Goal: Task Accomplishment & Management: Manage account settings

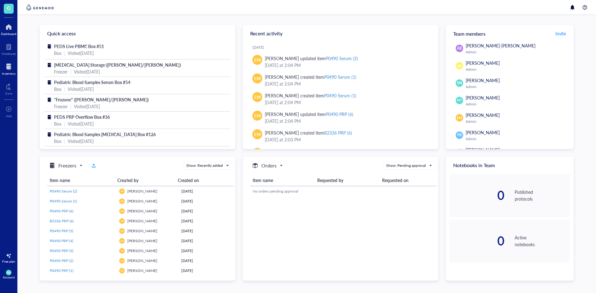
click at [10, 64] on div at bounding box center [9, 67] width 14 height 10
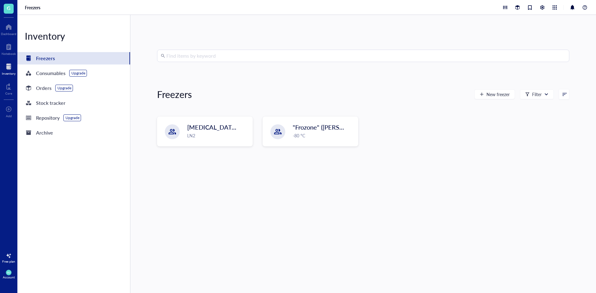
click at [214, 148] on div "[MEDICAL_DATA] Storage ([PERSON_NAME]/[PERSON_NAME]) LN2 "Frozone" ([PERSON_NAM…" at bounding box center [363, 137] width 412 height 40
click at [215, 135] on div "LN2" at bounding box center [217, 136] width 61 height 7
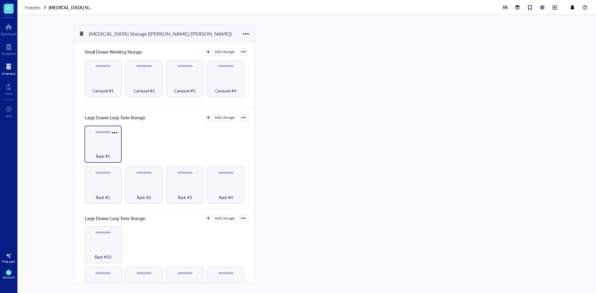
click at [117, 148] on div "Rack #5" at bounding box center [103, 153] width 31 height 14
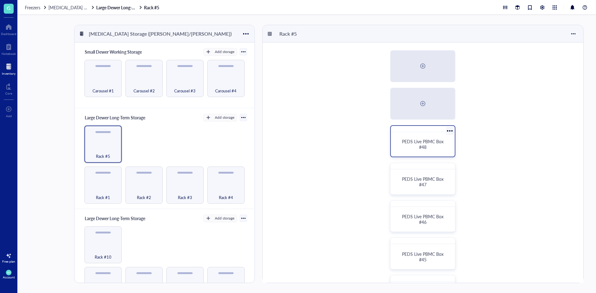
click at [434, 149] on div "PEDS Live PBMC Box #48" at bounding box center [422, 144] width 49 height 11
click at [118, 140] on div "Rack #5" at bounding box center [102, 144] width 37 height 37
click at [427, 142] on span "PEDS Live PBMC Box #48" at bounding box center [423, 144] width 43 height 12
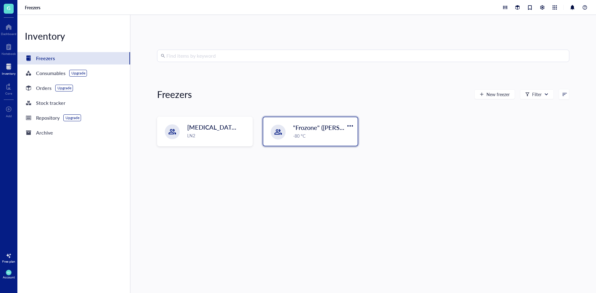
click at [286, 138] on div ""Frozone" ([PERSON_NAME]/[PERSON_NAME]) -80 °C" at bounding box center [310, 131] width 94 height 29
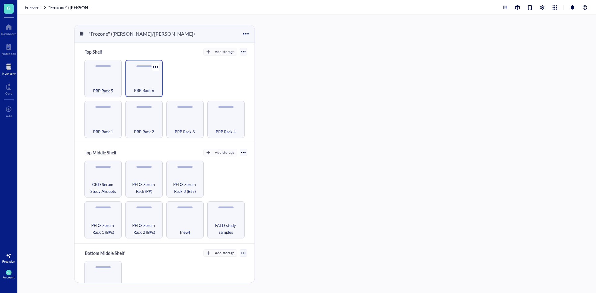
click at [139, 84] on div "PRP Rack 6" at bounding box center [144, 87] width 31 height 14
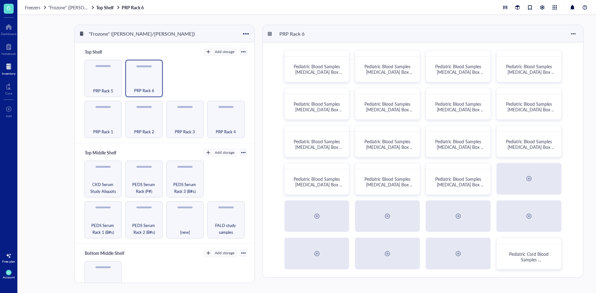
click at [460, 197] on div "Pediatric Blood Samples [MEDICAL_DATA] Box #120 Pediatric Blood Samples [MEDICA…" at bounding box center [423, 160] width 321 height 235
click at [460, 193] on div "Pediatric Blood Samples [MEDICAL_DATA] Box #134" at bounding box center [458, 179] width 65 height 32
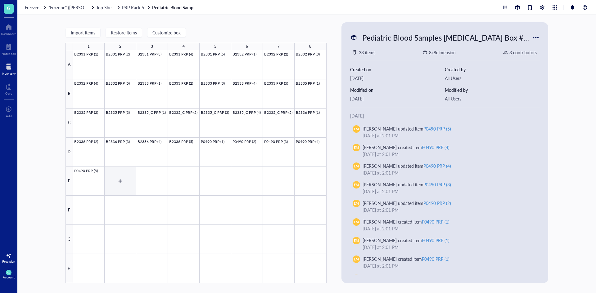
click at [115, 178] on div at bounding box center [200, 166] width 254 height 233
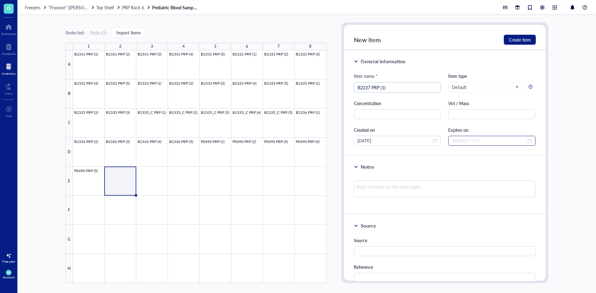
type input "B2237 PRP (1)"
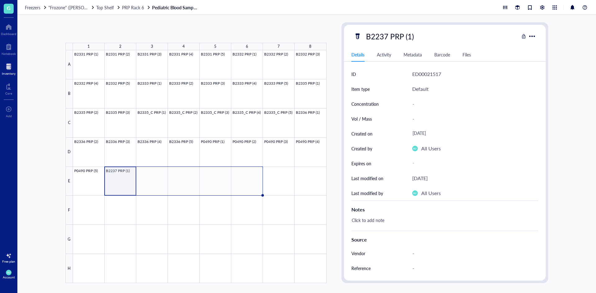
drag, startPoint x: 136, startPoint y: 195, endPoint x: 238, endPoint y: 193, distance: 102.4
click at [0, 0] on div "B2331 PRP (1) B2331 PRP (2) B2331 PRP (3) B2331 PRP (4) B2331 PRP (5) B2332 PRP…" at bounding box center [0, 0] width 0 height 0
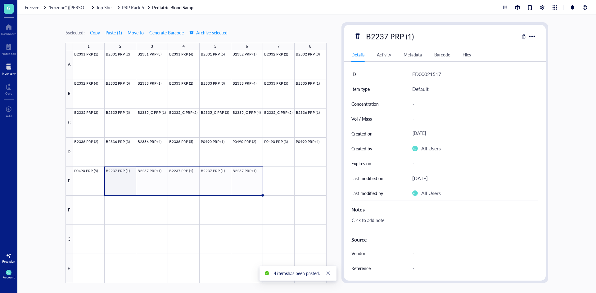
click at [121, 178] on div at bounding box center [200, 166] width 254 height 233
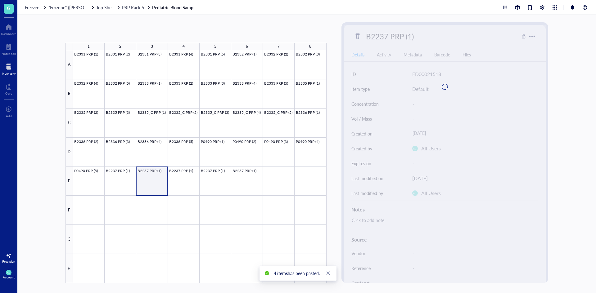
click at [155, 179] on div at bounding box center [200, 166] width 254 height 233
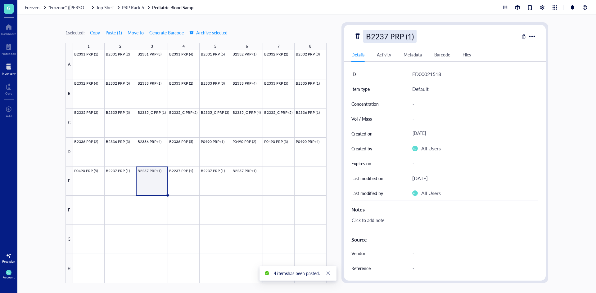
click at [401, 38] on div "B2237 PRP (1)" at bounding box center [389, 36] width 53 height 13
click at [410, 37] on input "B2237 PRP (1)" at bounding box center [395, 36] width 65 height 12
type input "B2237 PRP (2)"
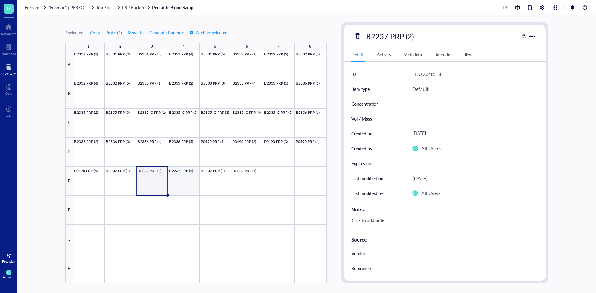
click at [183, 179] on div at bounding box center [200, 166] width 254 height 233
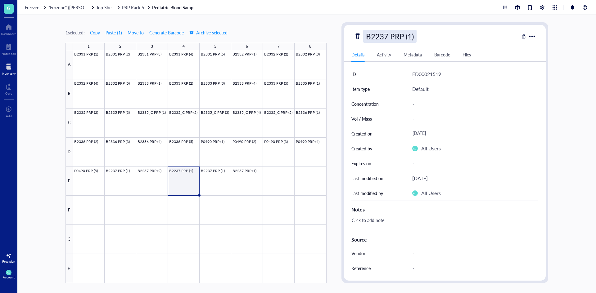
click at [412, 36] on div "B2237 PRP (1)" at bounding box center [389, 36] width 53 height 13
click at [412, 36] on input "B2237 PRP (1)" at bounding box center [395, 36] width 65 height 12
click at [411, 36] on input "B2237 PRP (1)" at bounding box center [395, 36] width 65 height 12
type input "B2237 PRP (3)"
click at [212, 172] on div at bounding box center [200, 166] width 254 height 233
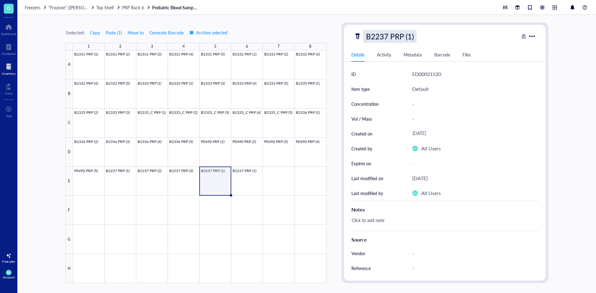
click at [412, 39] on div "B2237 PRP (1)" at bounding box center [389, 36] width 53 height 13
click at [411, 34] on input "B2237 PRP (1)" at bounding box center [395, 36] width 65 height 12
type input "B2237 PRP (4)"
click at [251, 177] on div at bounding box center [200, 166] width 254 height 233
click at [406, 37] on div "B2237 PRP (1)" at bounding box center [389, 36] width 53 height 13
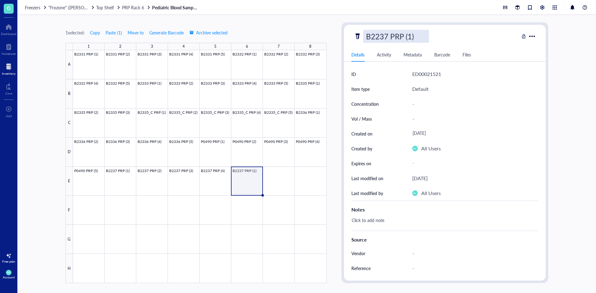
click at [411, 35] on input "B2237 PRP (1)" at bounding box center [395, 36] width 65 height 12
type input "B2237 PRP (5)"
click at [270, 185] on div at bounding box center [200, 166] width 254 height 233
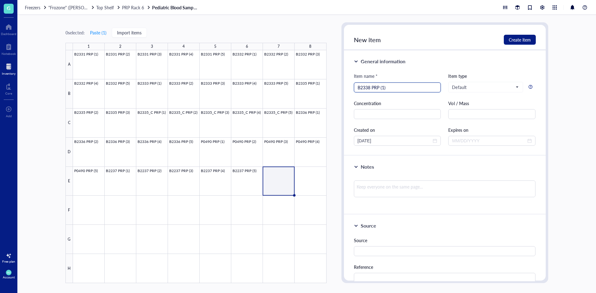
type input "B2338 PRP (1)"
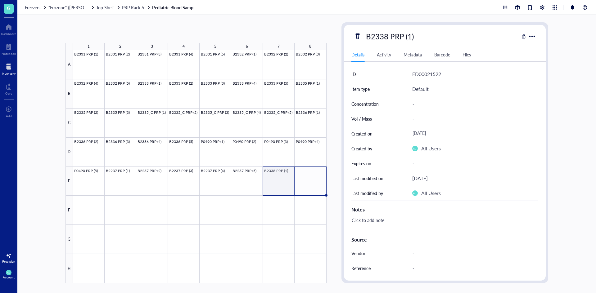
drag, startPoint x: 294, startPoint y: 194, endPoint x: 312, endPoint y: 194, distance: 18.0
click at [0, 0] on div "B2331 PRP (1) B2331 PRP (2) B2331 PRP (3) B2331 PRP (4) B2331 PRP (5) B2332 PRP…" at bounding box center [0, 0] width 0 height 0
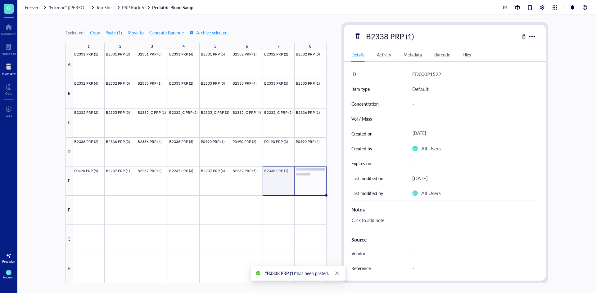
click at [288, 183] on div at bounding box center [200, 166] width 254 height 233
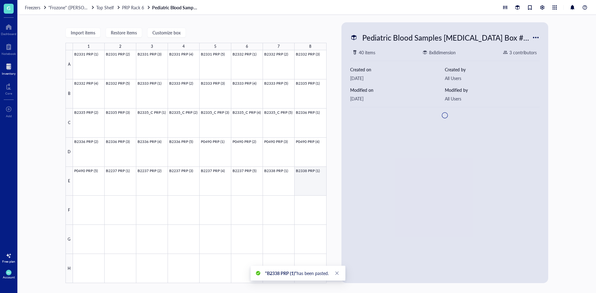
click at [308, 176] on div at bounding box center [200, 166] width 254 height 233
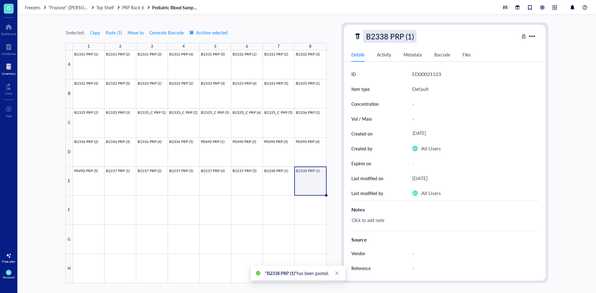
click at [412, 38] on div "B2338 PRP (1)" at bounding box center [389, 36] width 53 height 13
click at [411, 33] on input "B2338 PRP (1)" at bounding box center [395, 36] width 65 height 12
type input "B2338 PRP (2)"
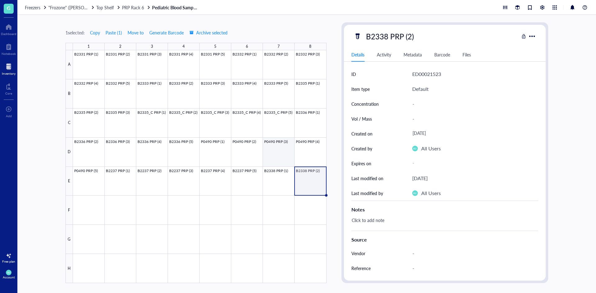
click at [272, 176] on div at bounding box center [200, 166] width 254 height 233
click at [313, 180] on div at bounding box center [200, 166] width 254 height 233
click at [96, 200] on div at bounding box center [200, 166] width 254 height 233
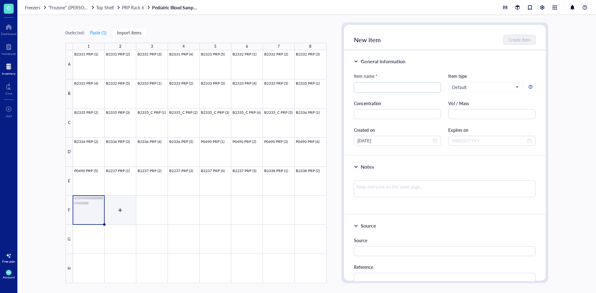
click at [121, 201] on div at bounding box center [200, 166] width 254 height 233
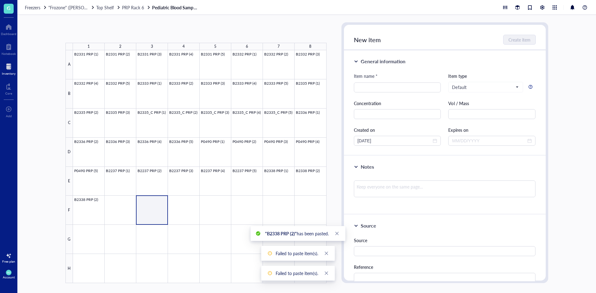
click at [149, 205] on div at bounding box center [200, 166] width 254 height 233
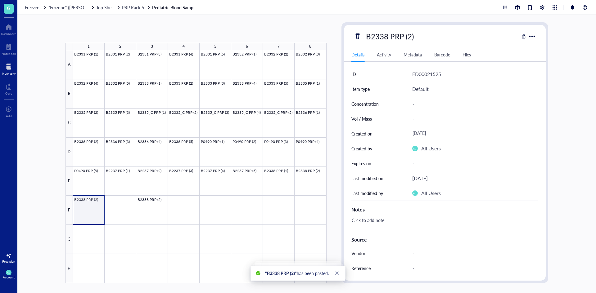
click at [98, 209] on div at bounding box center [200, 166] width 254 height 233
click at [409, 38] on div "B2338 PRP (2)" at bounding box center [389, 36] width 53 height 13
click at [412, 37] on input "B2338 PRP (2)" at bounding box center [395, 36] width 65 height 12
type input "B2338 PRP (3)"
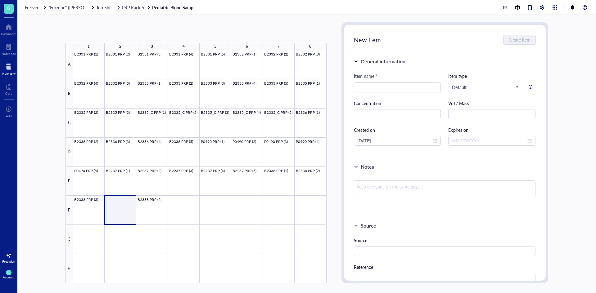
click at [110, 218] on div at bounding box center [200, 166] width 254 height 233
click at [86, 211] on div at bounding box center [200, 166] width 254 height 233
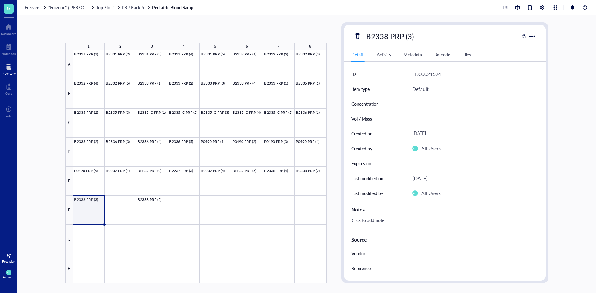
drag, startPoint x: 105, startPoint y: 225, endPoint x: 122, endPoint y: 224, distance: 17.4
click at [0, 0] on div "B2331 PRP (1) B2331 PRP (2) B2331 PRP (3) B2331 PRP (4) B2331 PRP (5) B2332 PRP…" at bounding box center [0, 0] width 0 height 0
click at [87, 213] on div at bounding box center [200, 166] width 254 height 233
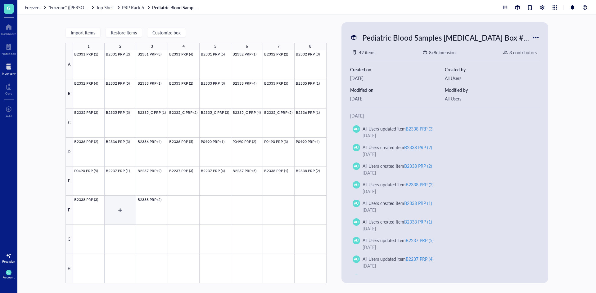
click at [127, 213] on div at bounding box center [200, 166] width 254 height 233
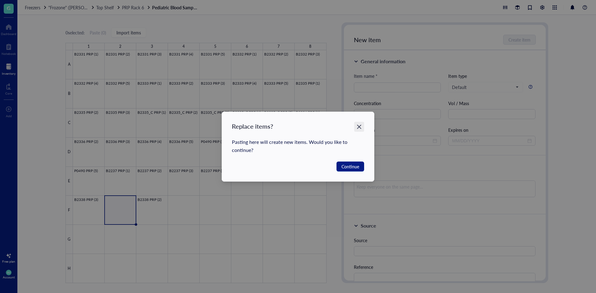
click at [359, 128] on icon "Close" at bounding box center [359, 127] width 6 height 6
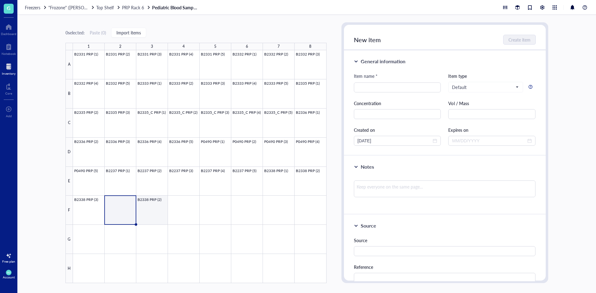
click at [149, 208] on div at bounding box center [200, 166] width 254 height 233
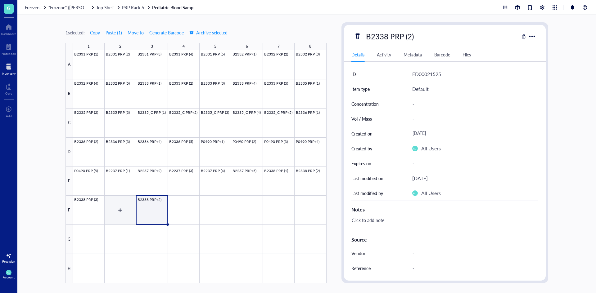
click at [128, 210] on div at bounding box center [200, 166] width 254 height 233
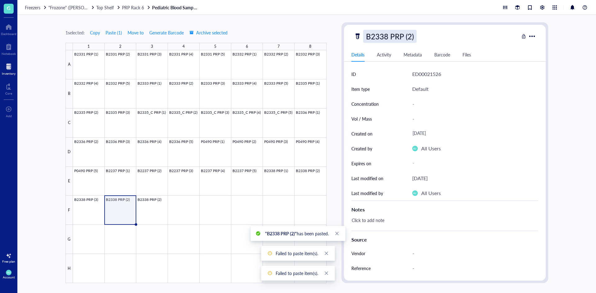
click at [402, 41] on div "B2338 PRP (2)" at bounding box center [389, 36] width 53 height 13
click at [411, 38] on input "B2338 PRP (2)" at bounding box center [395, 36] width 65 height 12
type input "B2338 PRP (4)"
click at [143, 221] on div at bounding box center [200, 166] width 254 height 233
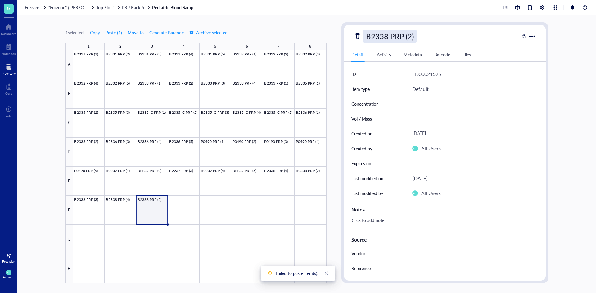
click at [412, 32] on div "B2338 PRP (2)" at bounding box center [389, 36] width 53 height 13
click at [412, 34] on input "B2338 PRP (2)" at bounding box center [395, 36] width 65 height 12
type input "B2338 PRP (5)"
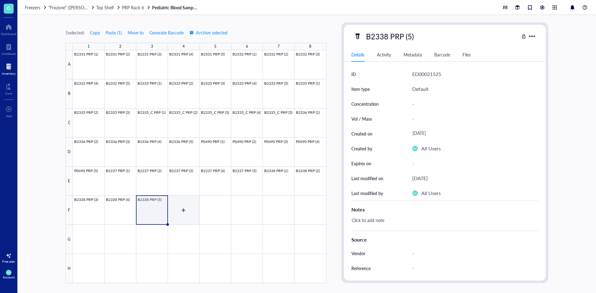
click at [190, 208] on div at bounding box center [200, 166] width 254 height 233
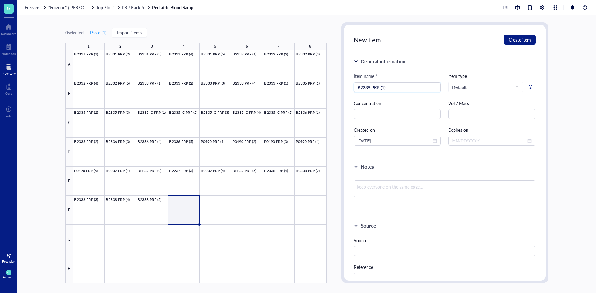
type input "B2239 PRP (1)"
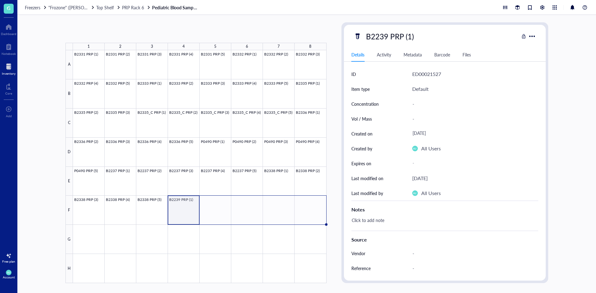
drag, startPoint x: 199, startPoint y: 224, endPoint x: 322, endPoint y: 216, distance: 123.8
click at [0, 0] on div "B2331 PRP (1) B2331 PRP (2) B2331 PRP (3) B2331 PRP (4) B2331 PRP (5) B2332 PRP…" at bounding box center [0, 0] width 0 height 0
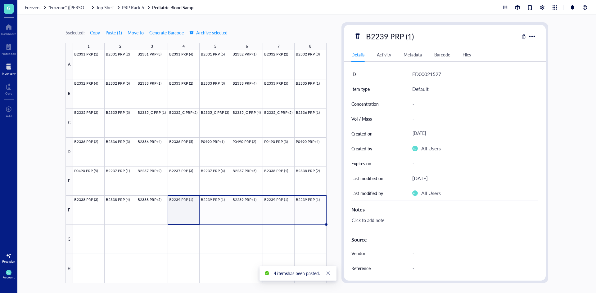
click at [217, 205] on div at bounding box center [200, 166] width 254 height 233
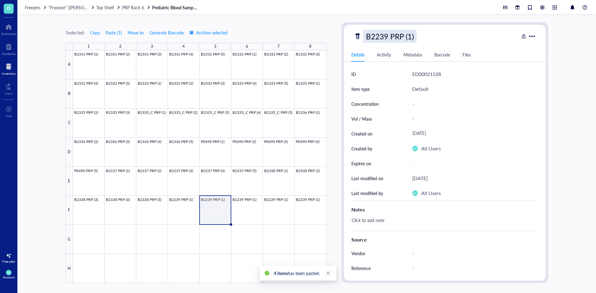
click at [409, 31] on div "B2239 PRP (1)" at bounding box center [389, 36] width 53 height 13
click at [411, 34] on input "B2239 PRP (1)" at bounding box center [395, 36] width 65 height 12
type input "B2239 PRP (2)"
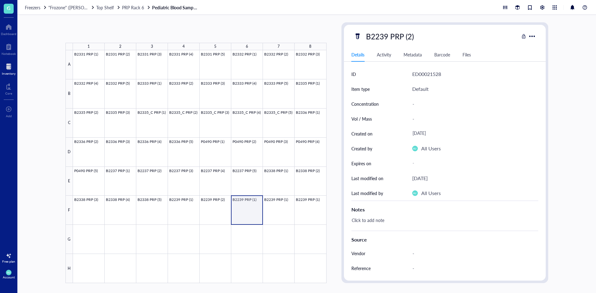
click at [255, 202] on div at bounding box center [200, 166] width 254 height 233
click at [411, 39] on div "B2239 PRP (1)" at bounding box center [389, 36] width 53 height 13
click at [412, 36] on input "B2239 PRP (1)" at bounding box center [395, 36] width 65 height 12
type input "B2239 PRP (3)"
click at [273, 209] on div at bounding box center [200, 166] width 254 height 233
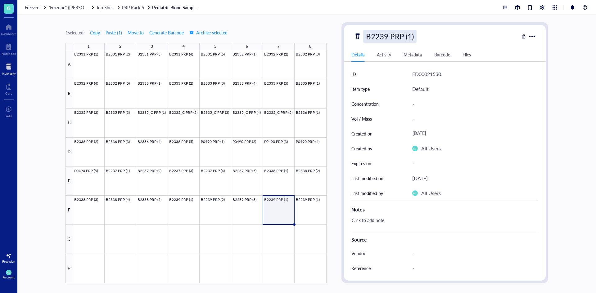
click at [408, 33] on div "B2239 PRP (1)" at bounding box center [389, 36] width 53 height 13
click at [410, 35] on input "B2239 PRP (1)" at bounding box center [395, 36] width 65 height 12
type input "B2239 PRP (4)"
click at [299, 206] on div at bounding box center [200, 166] width 254 height 233
click at [414, 37] on div "B2239 PRP (1)" at bounding box center [389, 36] width 53 height 13
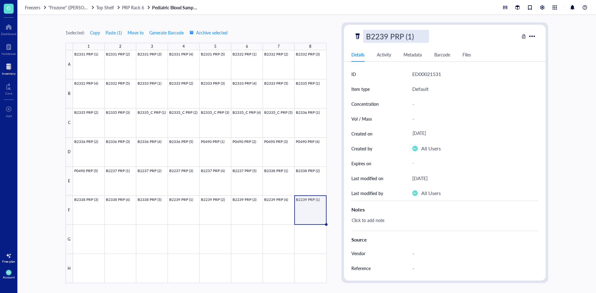
click at [410, 36] on input "B2239 PRP (1)" at bounding box center [395, 36] width 65 height 12
type input "B2239 PRP (5)"
click at [79, 235] on div at bounding box center [200, 166] width 254 height 233
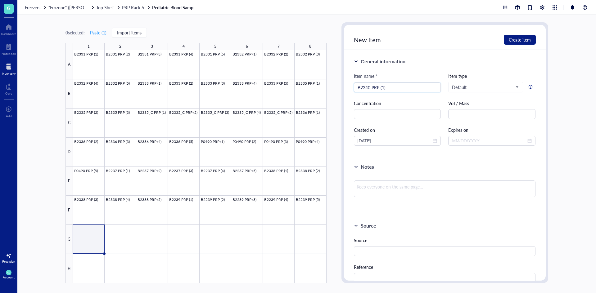
type input "B2240 PRP (1)"
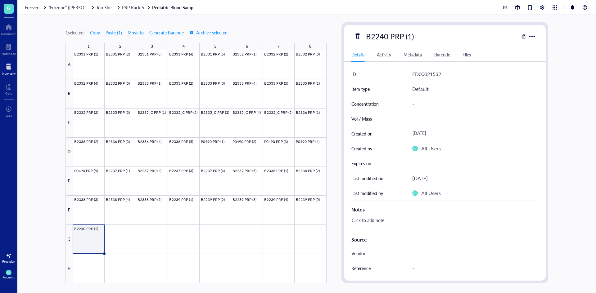
click at [100, 260] on div at bounding box center [200, 166] width 254 height 233
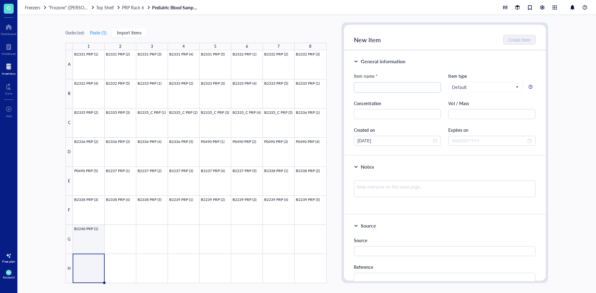
click at [100, 245] on div at bounding box center [200, 166] width 254 height 233
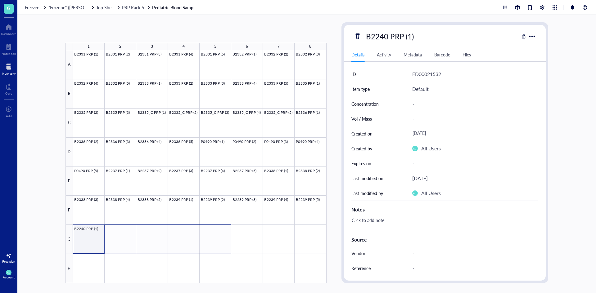
drag, startPoint x: 103, startPoint y: 252, endPoint x: 205, endPoint y: 250, distance: 101.5
click at [205, 250] on div at bounding box center [200, 166] width 254 height 233
click at [99, 242] on div at bounding box center [200, 166] width 254 height 233
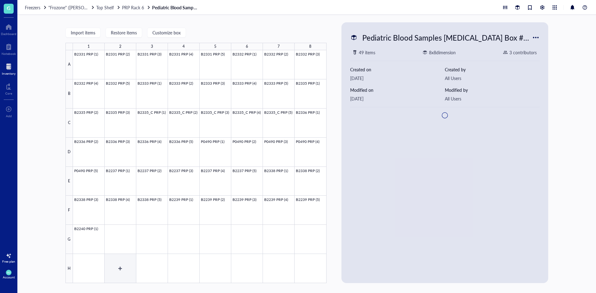
click at [97, 248] on div at bounding box center [200, 166] width 254 height 233
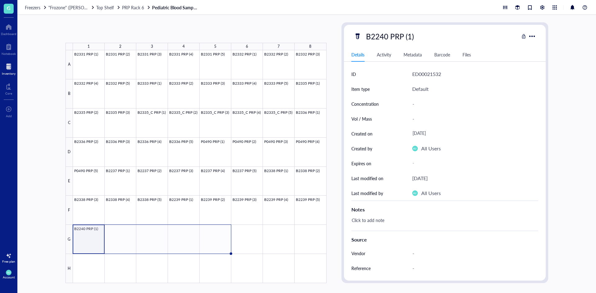
drag, startPoint x: 104, startPoint y: 253, endPoint x: 206, endPoint y: 252, distance: 101.5
click at [0, 0] on div "B2331 PRP (1) B2331 PRP (2) B2331 PRP (3) B2331 PRP (4) B2331 PRP (5) B2332 PRP…" at bounding box center [0, 0] width 0 height 0
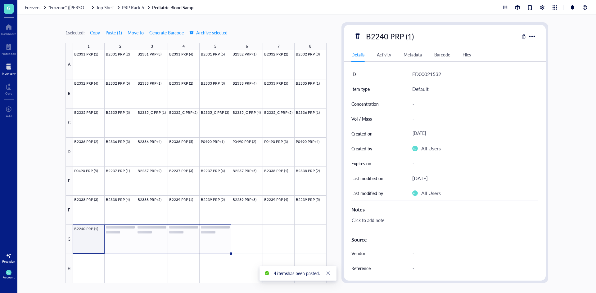
click at [118, 243] on div at bounding box center [200, 166] width 254 height 233
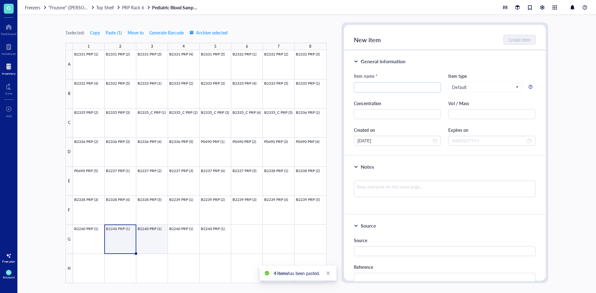
click at [154, 236] on div at bounding box center [200, 166] width 254 height 233
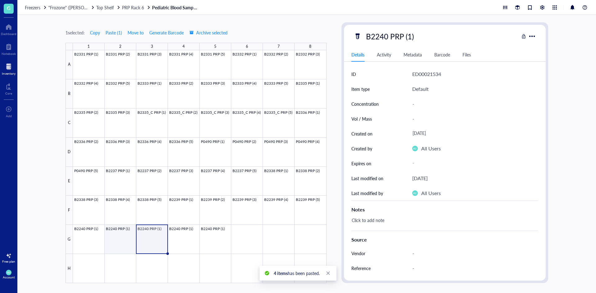
click at [124, 236] on div at bounding box center [200, 166] width 254 height 233
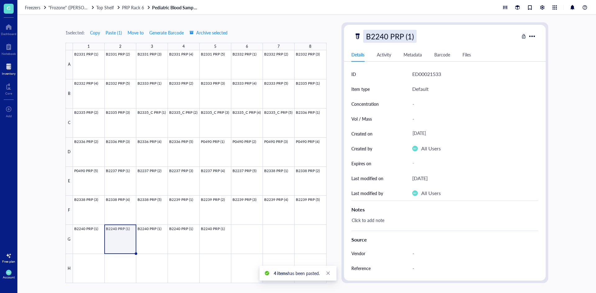
click at [406, 43] on div "B2240 PRP (1)" at bounding box center [389, 36] width 53 height 13
click at [413, 34] on input "B2240 PRP (1)" at bounding box center [395, 36] width 65 height 12
click at [411, 35] on input "B2240 PRP (1)" at bounding box center [395, 36] width 65 height 12
type input "B2240 PRP (2)"
click at [138, 250] on div at bounding box center [200, 166] width 254 height 233
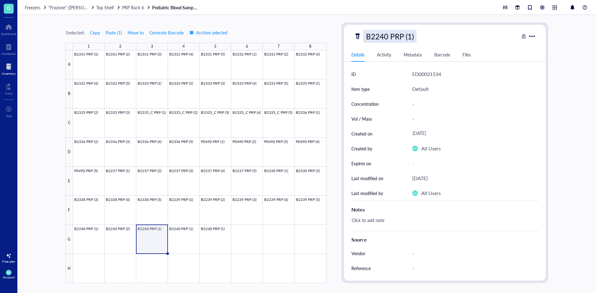
click at [408, 38] on div "B2240 PRP (1)" at bounding box center [389, 36] width 53 height 13
click at [411, 38] on input "B2240 PRP (1)" at bounding box center [395, 36] width 65 height 12
type input "B2240 PRP (3)"
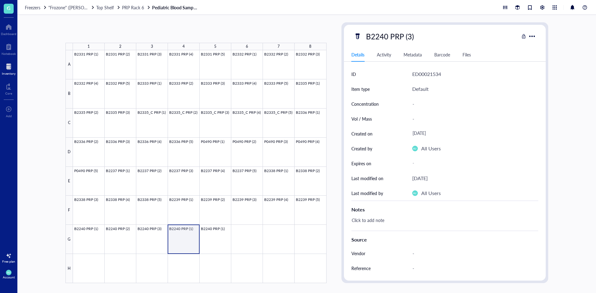
click at [170, 233] on div at bounding box center [200, 166] width 254 height 233
click at [408, 37] on div "B2240 PRP (1)" at bounding box center [389, 36] width 53 height 13
click at [410, 39] on input "B2240 PRP (1)" at bounding box center [395, 36] width 65 height 12
type input "B2240 PRP (4)"
click at [214, 234] on div at bounding box center [200, 166] width 254 height 233
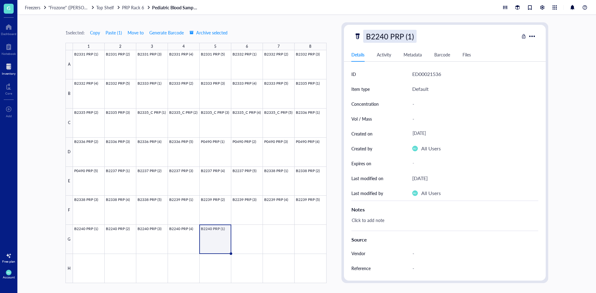
click at [401, 37] on div "B2240 PRP (1)" at bounding box center [389, 36] width 53 height 13
click at [412, 34] on input "B2240 PRP (1)" at bounding box center [395, 36] width 65 height 12
type input "B2240 PRP (5)"
click at [262, 250] on div at bounding box center [200, 166] width 254 height 233
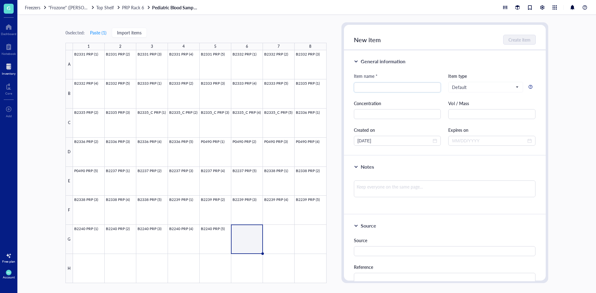
click at [188, 8] on link "Pediatric Blood Samples [MEDICAL_DATA] Box #134" at bounding box center [175, 8] width 47 height 6
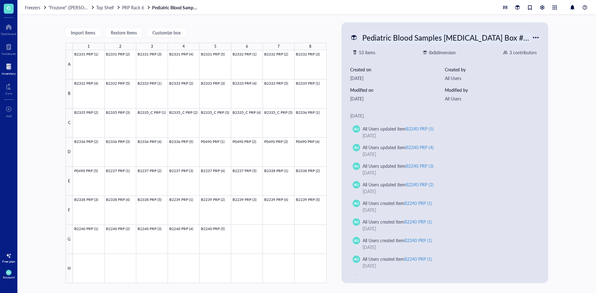
click at [406, 34] on div "Pediatric Blood Samples [MEDICAL_DATA] Box #134" at bounding box center [445, 37] width 173 height 13
click at [243, 27] on div "Import items Restore items Customize box 1 2 3 4 5 6 7 8 A B C D E F G H B2331 …" at bounding box center [195, 152] width 261 height 261
click at [7, 68] on div at bounding box center [9, 67] width 14 height 10
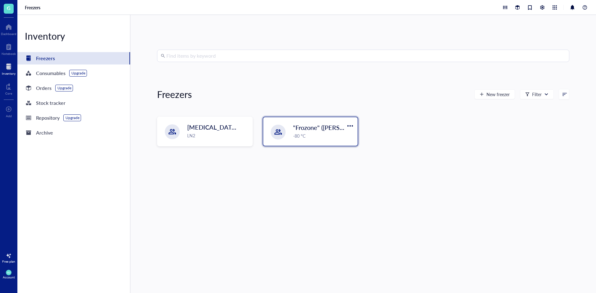
click at [286, 125] on div ""Frozone" ([PERSON_NAME]/[PERSON_NAME]) -80 °C" at bounding box center [310, 131] width 94 height 29
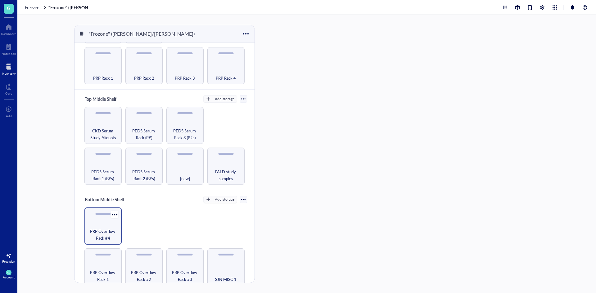
scroll to position [62, 0]
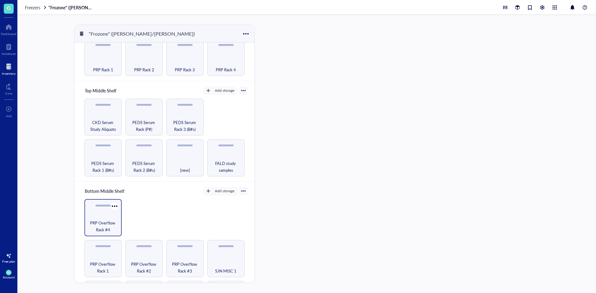
click at [99, 214] on div "PRP Overflow Rack #4" at bounding box center [102, 217] width 37 height 37
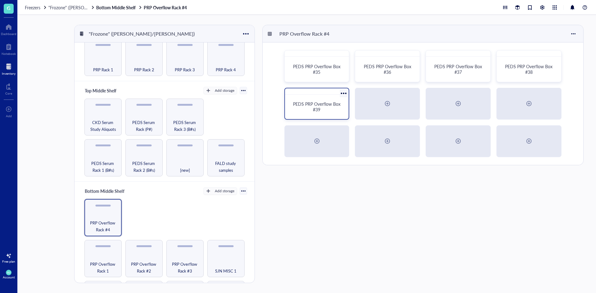
click at [330, 102] on span "PEDS PRP Overflow Box #39" at bounding box center [317, 107] width 49 height 12
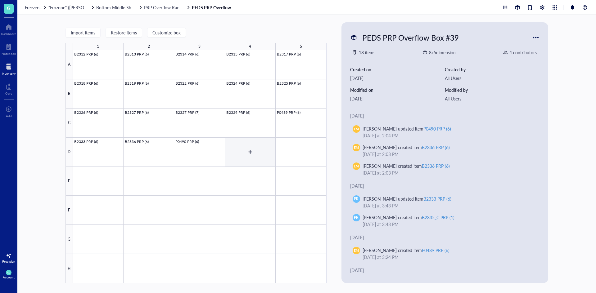
click at [252, 148] on div at bounding box center [200, 166] width 254 height 233
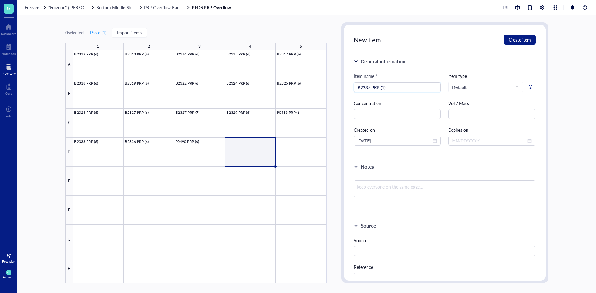
type input "B2337 PRP (1)"
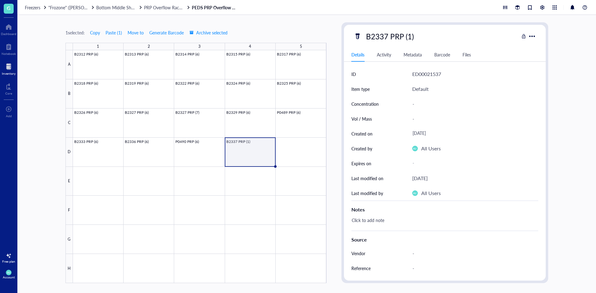
click at [203, 165] on div at bounding box center [200, 166] width 254 height 233
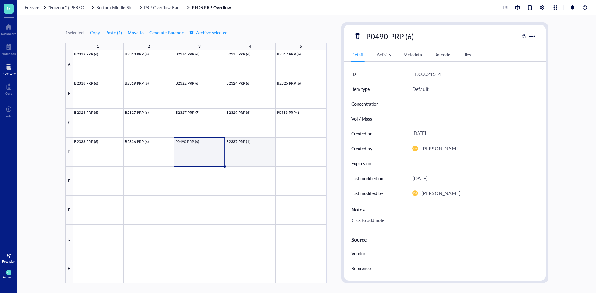
click at [235, 160] on div at bounding box center [200, 166] width 254 height 233
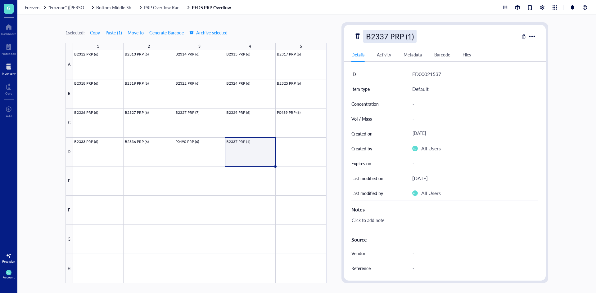
click at [404, 31] on div "B2337 PRP (1)" at bounding box center [389, 36] width 53 height 13
click at [411, 40] on input "B2337 PRP (1)" at bounding box center [395, 36] width 65 height 12
type input "B2337 PRP (6)"
drag, startPoint x: 275, startPoint y: 166, endPoint x: 305, endPoint y: 163, distance: 30.3
click at [0, 0] on div "B2312 PRP (6) B2313 PRP (6) B2314 PRP (6) B2315 PRP (6) B2317 PRP (6) B2318 PRP…" at bounding box center [0, 0] width 0 height 0
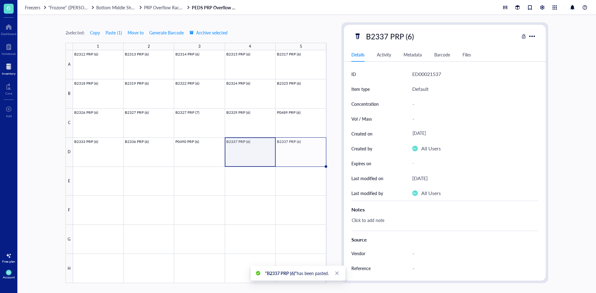
click at [261, 152] on div at bounding box center [200, 166] width 254 height 233
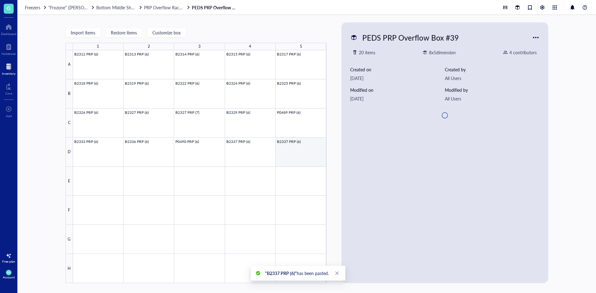
click at [297, 146] on div at bounding box center [200, 166] width 254 height 233
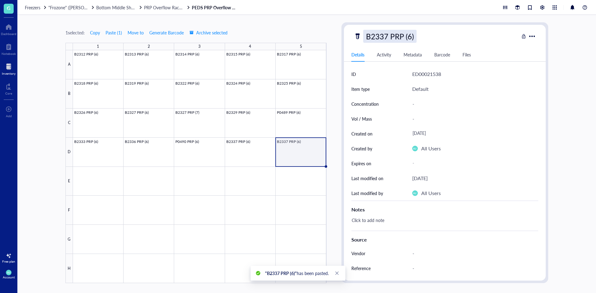
click at [412, 37] on div "B2337 PRP (6)" at bounding box center [389, 36] width 53 height 13
click at [411, 37] on input "B2337 PRP (6)" at bounding box center [395, 36] width 65 height 12
click at [386, 37] on input "B2337 PRP (6)" at bounding box center [395, 36] width 65 height 12
type input "B2338 PRP (6)"
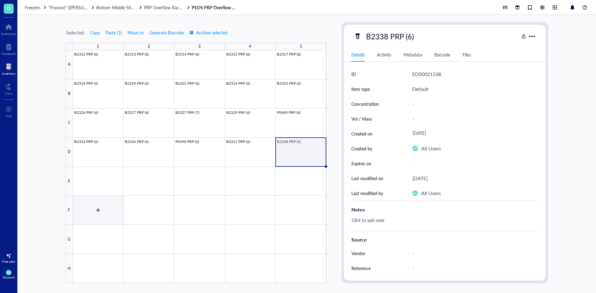
click at [99, 176] on div at bounding box center [200, 166] width 254 height 233
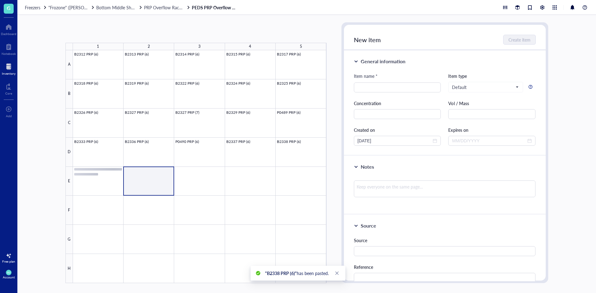
click at [133, 175] on div at bounding box center [200, 166] width 254 height 233
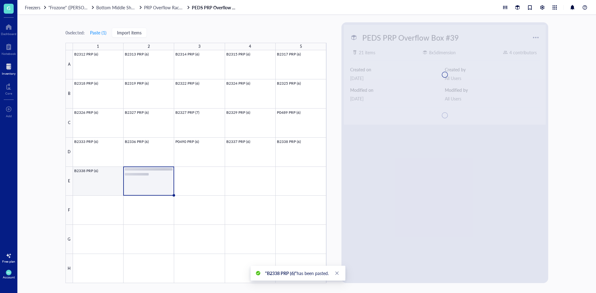
click at [102, 177] on div at bounding box center [200, 166] width 254 height 233
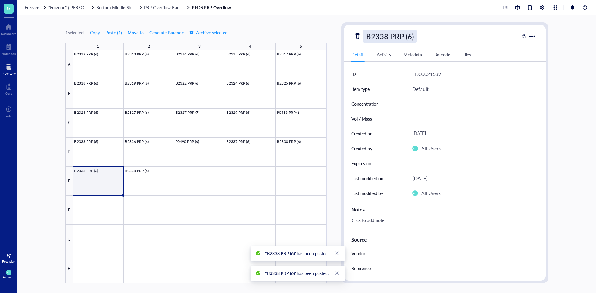
click at [384, 39] on div "B2338 PRP (6)" at bounding box center [389, 36] width 53 height 13
click at [389, 35] on input "B2338 PRP (6)" at bounding box center [395, 36] width 65 height 12
type input "B2340 PRP (6)"
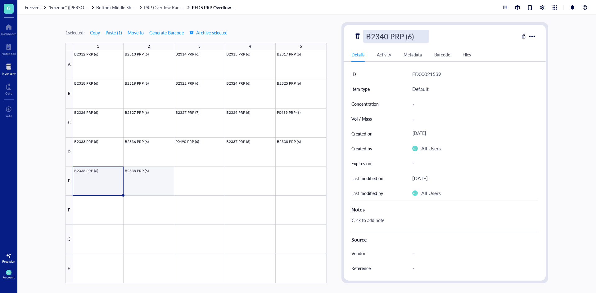
click at [153, 184] on div at bounding box center [200, 166] width 254 height 233
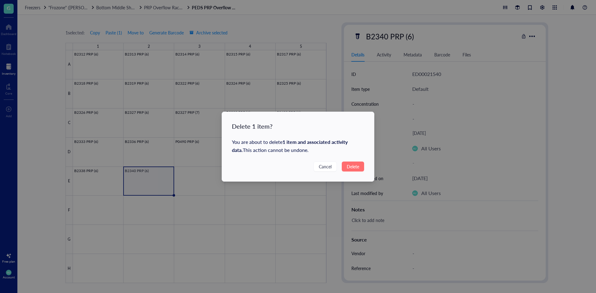
click at [351, 165] on span "Delete" at bounding box center [353, 166] width 12 height 7
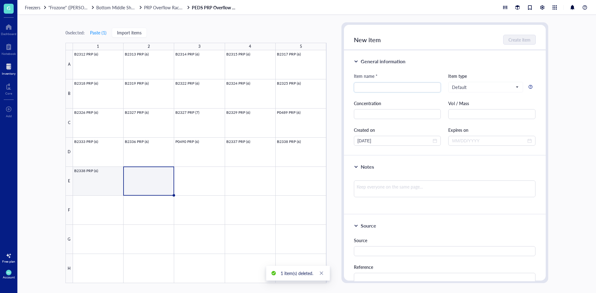
click at [80, 184] on div at bounding box center [200, 166] width 254 height 233
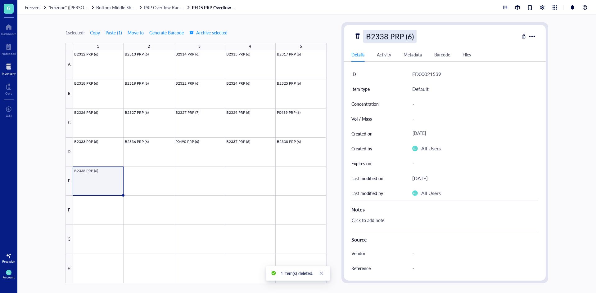
click at [386, 38] on div "B2338 PRP (6)" at bounding box center [389, 36] width 53 height 13
click at [389, 34] on input "B2338 PRP (6)" at bounding box center [395, 36] width 65 height 12
type input "B2340 PRP (6)"
click at [206, 8] on link "PEDS PRP Overflow Box #39" at bounding box center [215, 8] width 47 height 6
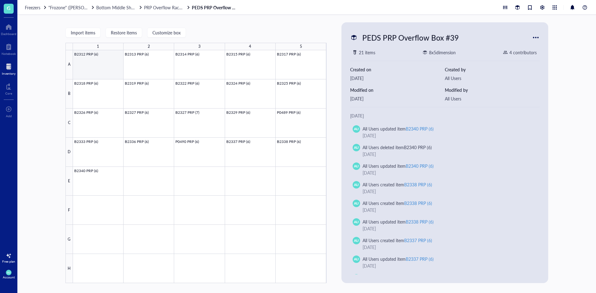
click at [78, 54] on div at bounding box center [200, 166] width 254 height 233
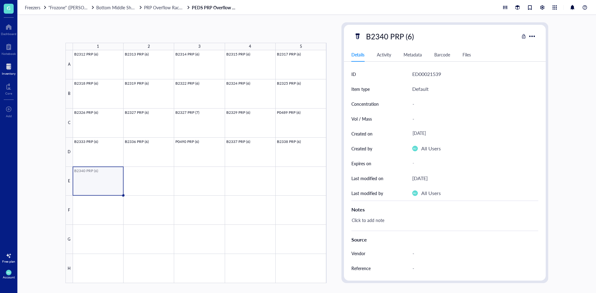
click at [111, 180] on div at bounding box center [200, 166] width 254 height 233
